Goal: Task Accomplishment & Management: Manage account settings

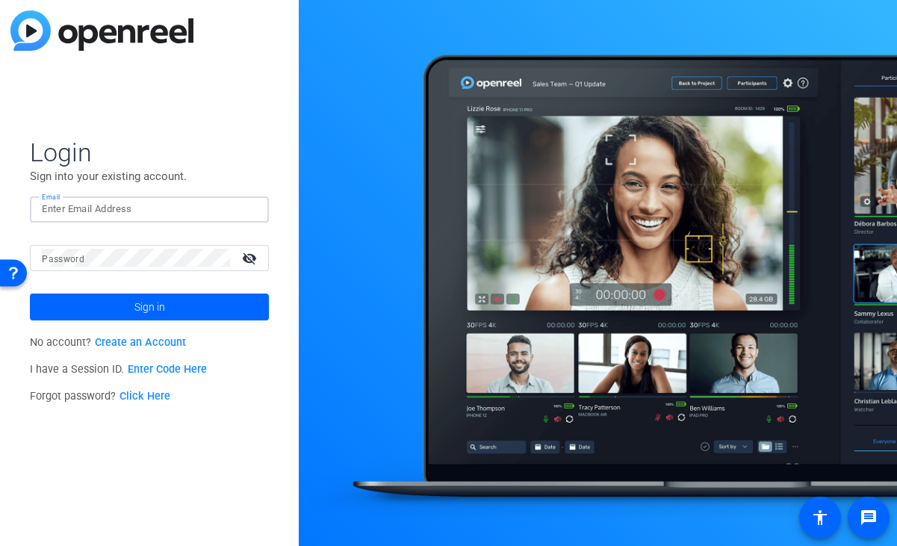
click at [77, 208] on input "Email" at bounding box center [149, 209] width 215 height 18
click at [257, 156] on span "Login" at bounding box center [149, 152] width 239 height 31
click at [61, 211] on mat-label "Email" at bounding box center [54, 210] width 25 height 10
click at [61, 211] on input "Email" at bounding box center [149, 209] width 215 height 18
type input "f"
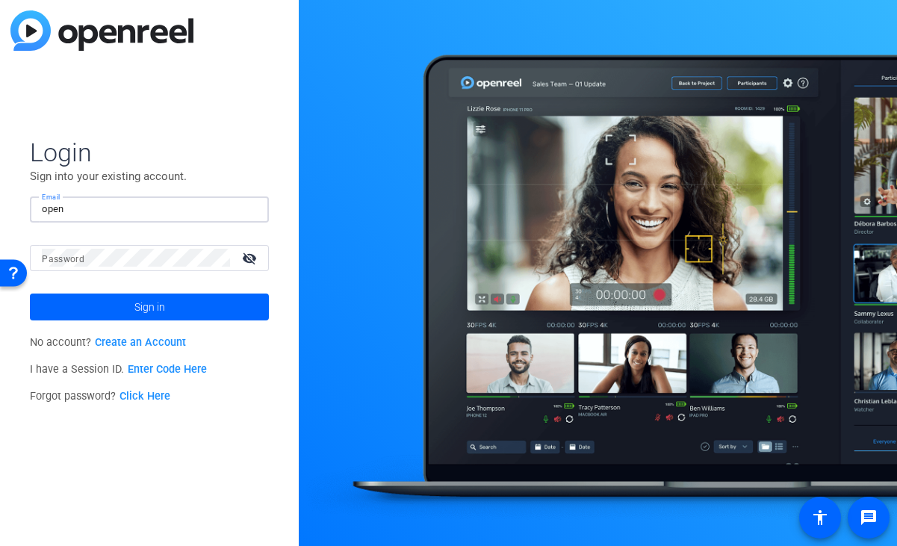
type input "[EMAIL_ADDRESS][DOMAIN_NAME]"
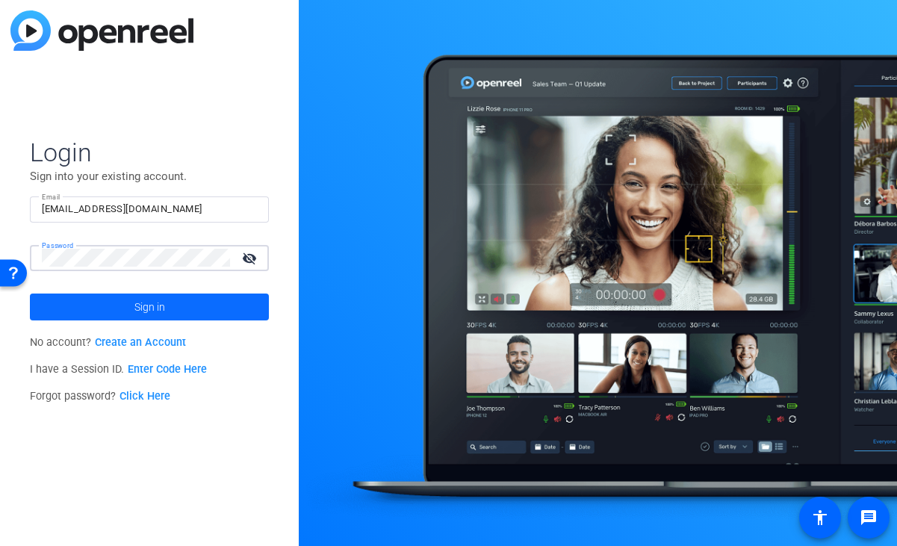
click at [123, 305] on span at bounding box center [149, 307] width 239 height 36
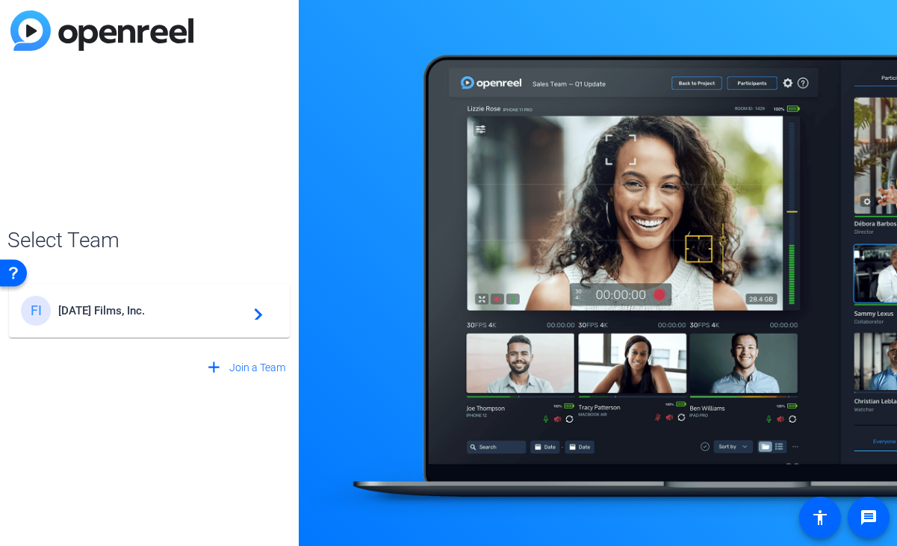
click at [118, 306] on span "[DATE] Films, Inc." at bounding box center [151, 310] width 187 height 13
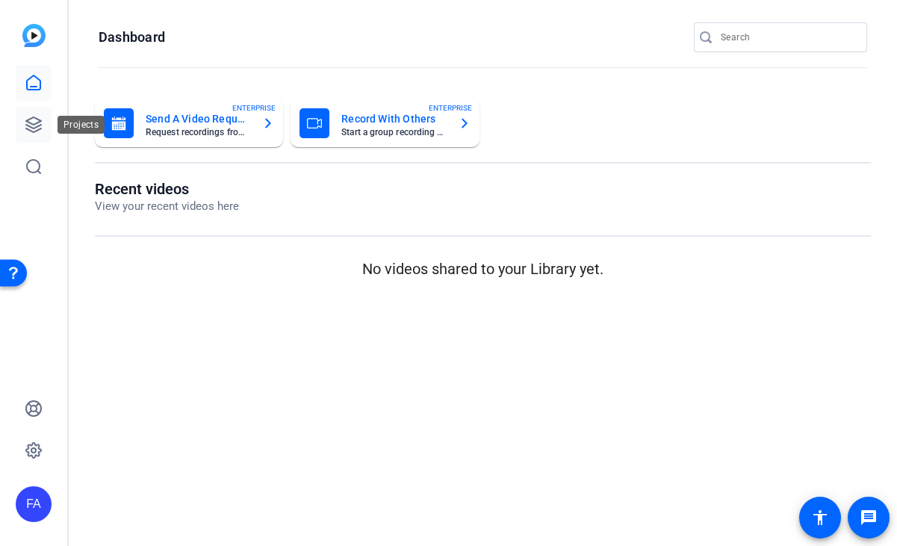
click at [40, 123] on icon at bounding box center [34, 125] width 18 height 18
